Goal: Task Accomplishment & Management: Use online tool/utility

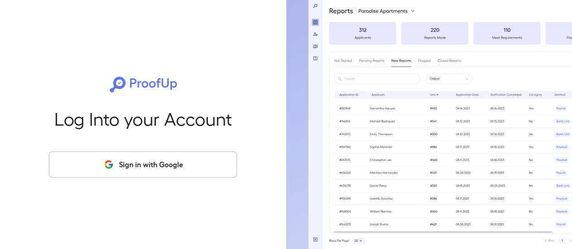
click at [198, 165] on button "Sign in with Google" at bounding box center [143, 165] width 188 height 26
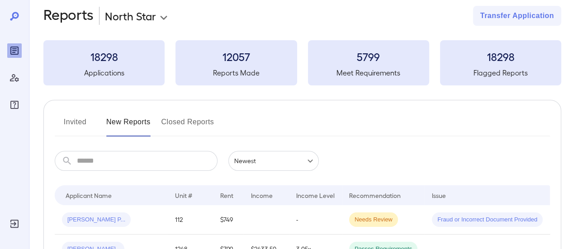
scroll to position [91, 0]
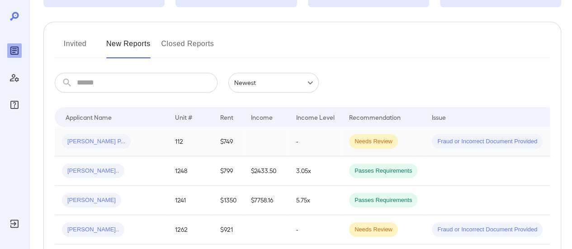
click at [115, 138] on div "[PERSON_NAME] P..." at bounding box center [111, 141] width 99 height 14
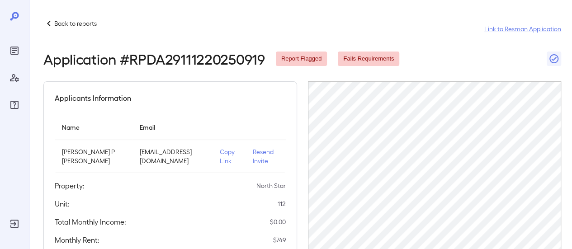
click at [220, 157] on p "Copy Link" at bounding box center [229, 157] width 19 height 18
drag, startPoint x: 128, startPoint y: 155, endPoint x: 201, endPoint y: 154, distance: 73.3
click at [201, 154] on td "[EMAIL_ADDRESS][DOMAIN_NAME]" at bounding box center [173, 156] width 80 height 33
copy p "[EMAIL_ADDRESS][DOMAIN_NAME]"
click at [75, 22] on p "Back to reports" at bounding box center [75, 23] width 43 height 9
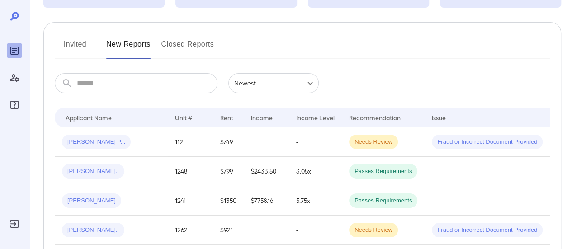
scroll to position [91, 0]
